Goal: Transaction & Acquisition: Purchase product/service

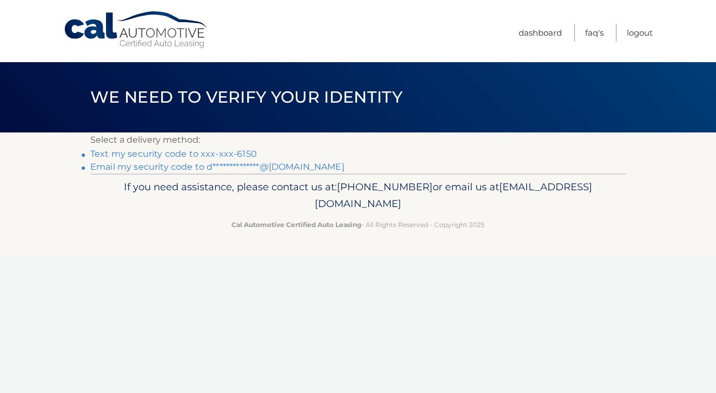
click at [201, 157] on link "Text my security code to xxx-xxx-6150" at bounding box center [173, 154] width 167 height 10
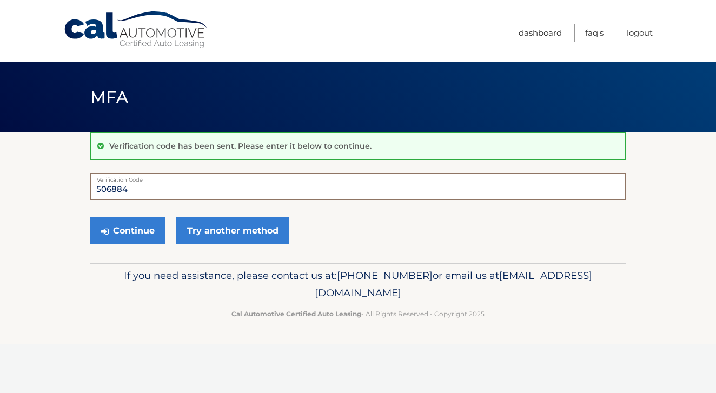
type input "506884"
click at [128, 230] on button "Continue" at bounding box center [127, 230] width 75 height 27
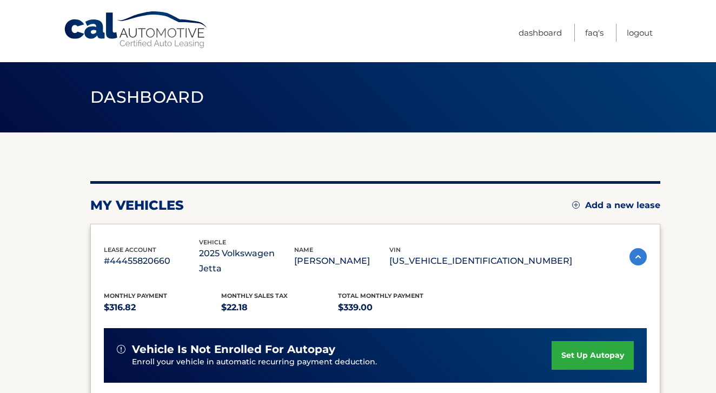
scroll to position [286, 0]
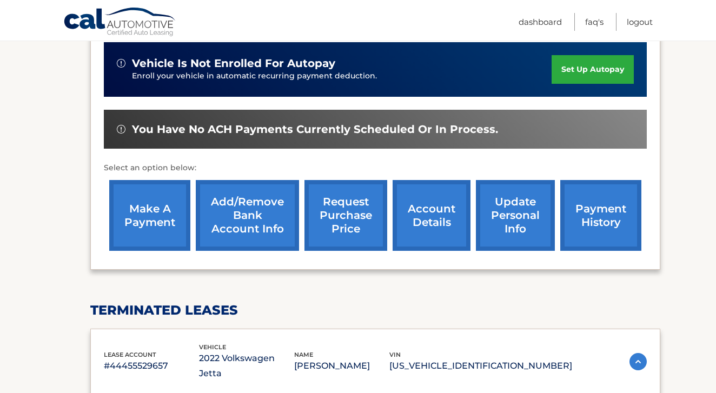
click at [184, 204] on link "make a payment" at bounding box center [149, 215] width 81 height 71
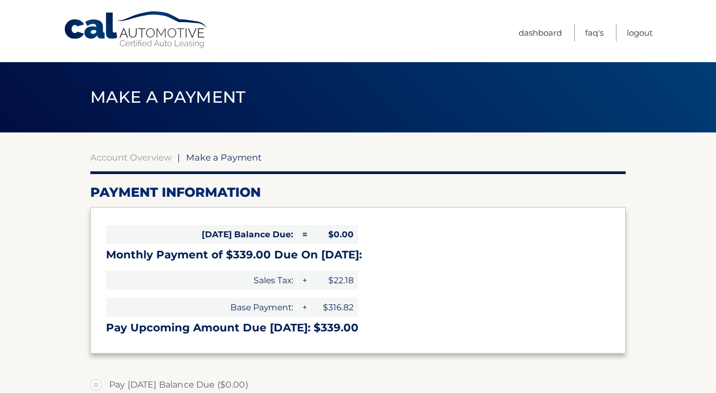
select select "MzVkNjg4YTktYWM4Zi00ZGY0LTk5MTYtZGVmNTNjYzRiMDM5"
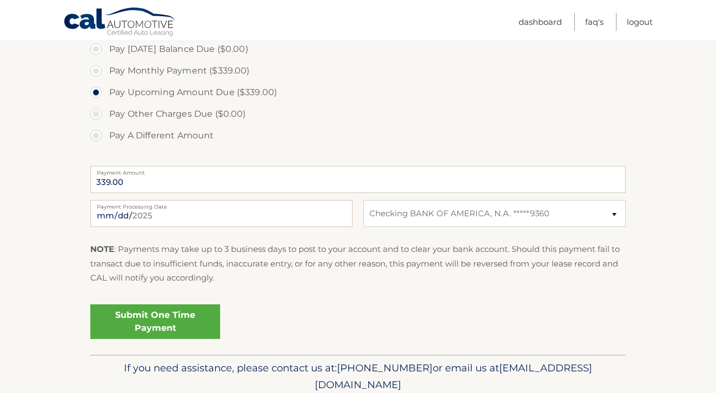
scroll to position [337, 0]
click at [191, 307] on link "Submit One Time Payment" at bounding box center [155, 320] width 130 height 35
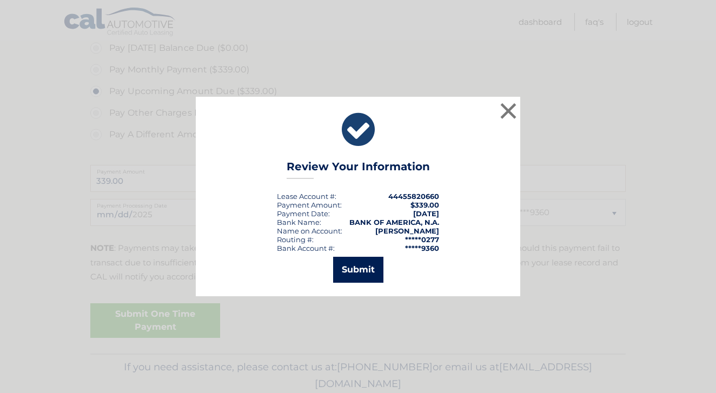
click at [366, 278] on button "Submit" at bounding box center [358, 270] width 50 height 26
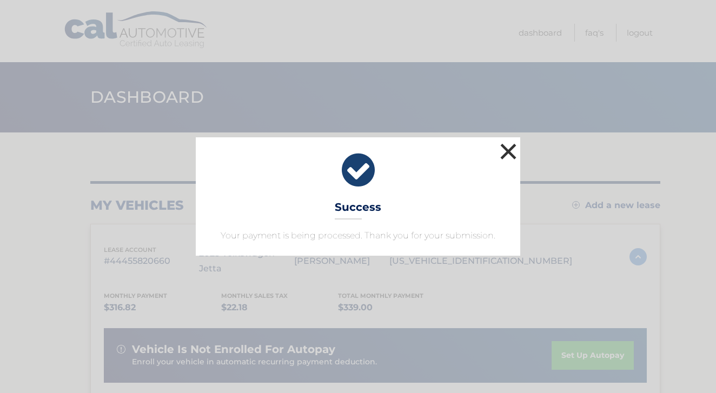
click at [512, 162] on button "×" at bounding box center [509, 152] width 22 height 22
